Goal: Information Seeking & Learning: Check status

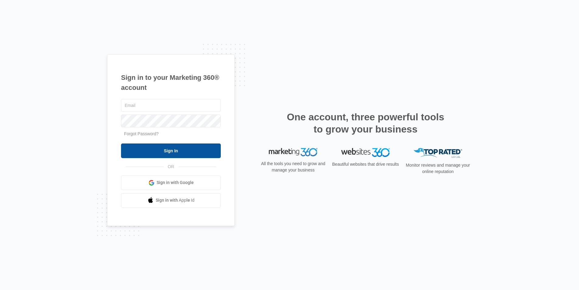
type input "joel.green@madwire.com"
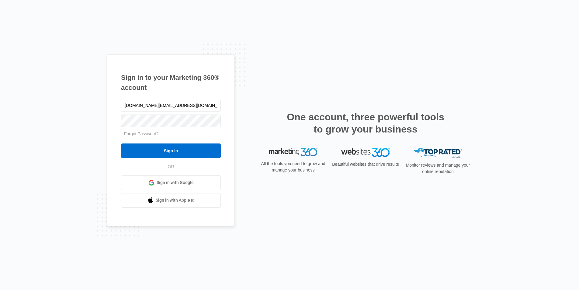
drag, startPoint x: 159, startPoint y: 152, endPoint x: 162, endPoint y: 142, distance: 10.4
click at [159, 151] on input "Sign In" at bounding box center [171, 150] width 100 height 15
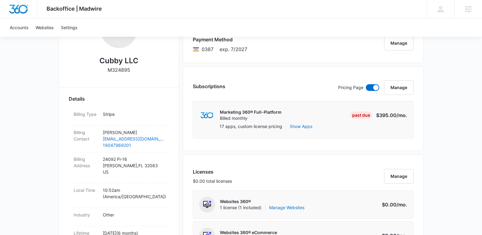
scroll to position [125, 0]
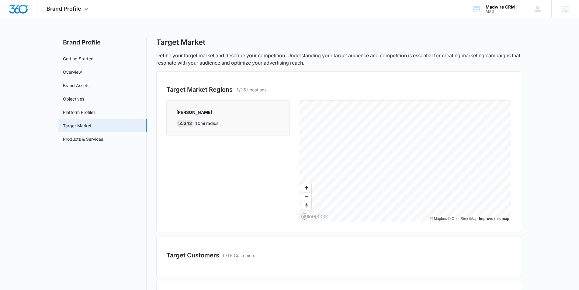
click at [20, 6] on img "Dashboard" at bounding box center [18, 9] width 19 height 9
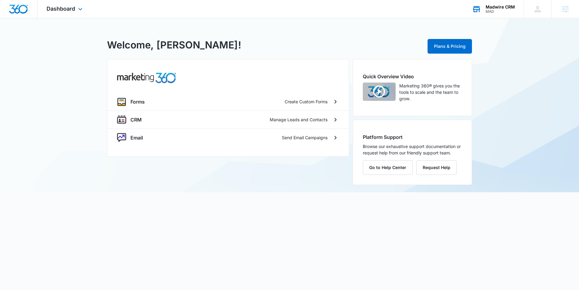
click at [492, 9] on div "Madwire CRM" at bounding box center [500, 7] width 29 height 5
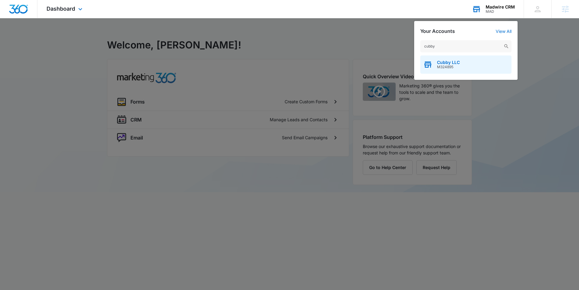
type input "cubby"
click at [468, 61] on div "Cubby LLC M324895" at bounding box center [465, 64] width 91 height 18
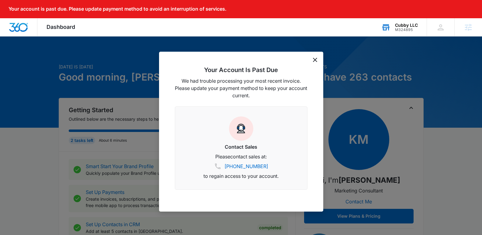
click at [318, 59] on div "Your Account Is Past Due We had trouble processing your most recent invoice. Pl…" at bounding box center [241, 132] width 164 height 160
click at [315, 60] on icon "dismiss this dialog" at bounding box center [315, 60] width 4 height 4
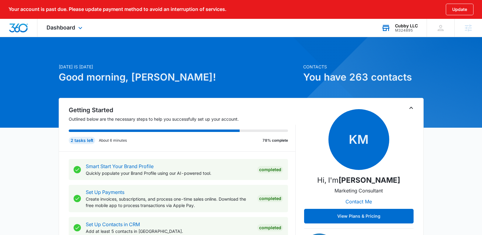
click at [55, 23] on div "Dashboard Apps Reputation Websites Forms CRM Email Social Payments POS Content …" at bounding box center [65, 28] width 56 height 18
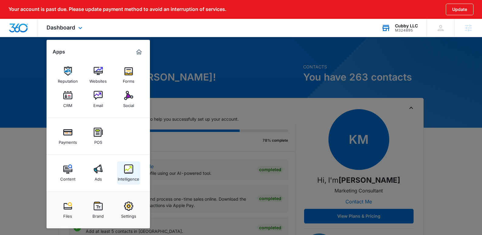
click at [126, 170] on img at bounding box center [128, 169] width 9 height 9
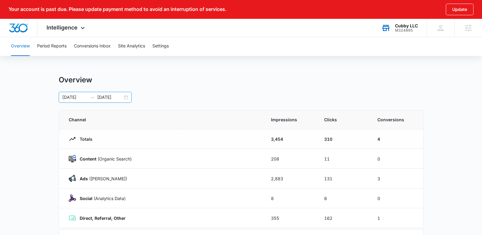
click at [126, 100] on div "[DATE] [DATE]" at bounding box center [95, 97] width 73 height 11
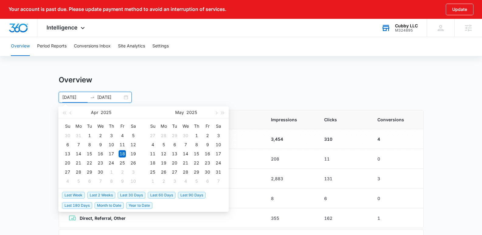
click at [196, 195] on span "Last 90 Days" at bounding box center [192, 195] width 28 height 7
type input "[DATE]"
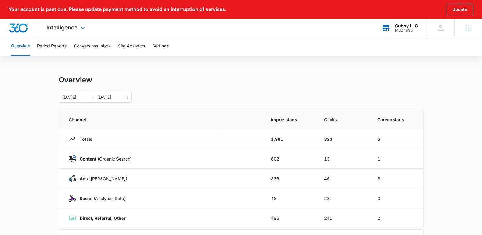
click at [70, 31] on div "Intelligence Apps Reputation Websites Forms CRM Email Social Payments POS Conte…" at bounding box center [66, 28] width 58 height 18
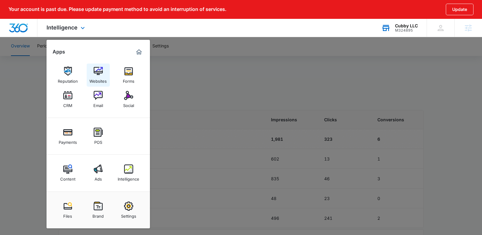
click at [94, 70] on img at bounding box center [98, 71] width 9 height 9
